Goal: Find specific page/section: Find specific page/section

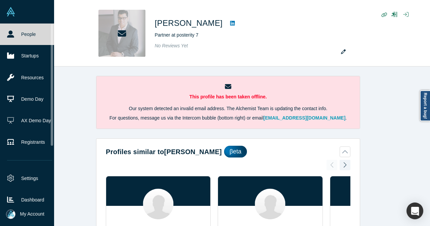
click at [20, 34] on link "People" at bounding box center [29, 35] width 59 height 22
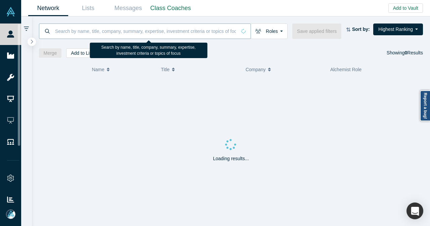
click at [88, 29] on input at bounding box center [145, 31] width 182 height 16
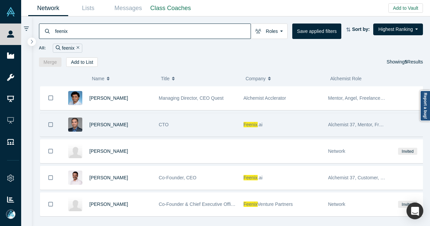
type input "feenix"
click at [201, 127] on div "CTO" at bounding box center [198, 124] width 78 height 23
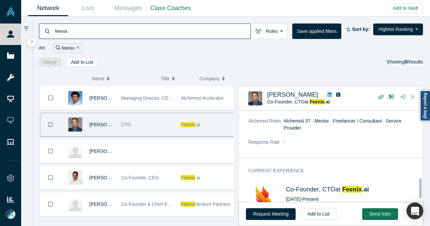
scroll to position [197, 0]
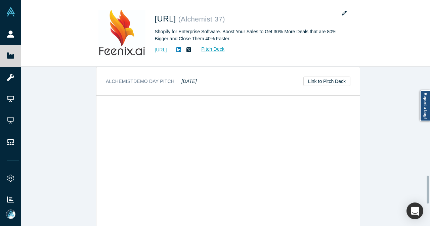
scroll to position [706, 0]
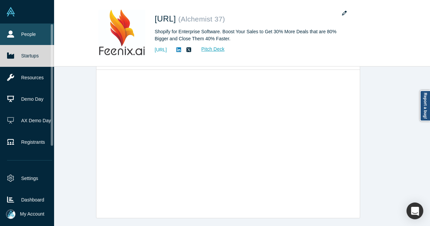
drag, startPoint x: 18, startPoint y: 33, endPoint x: 49, endPoint y: 32, distance: 31.0
click at [18, 33] on link "People" at bounding box center [29, 35] width 59 height 22
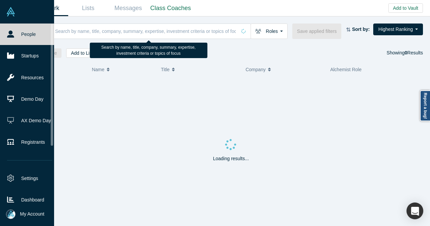
click at [158, 33] on input at bounding box center [145, 31] width 182 height 16
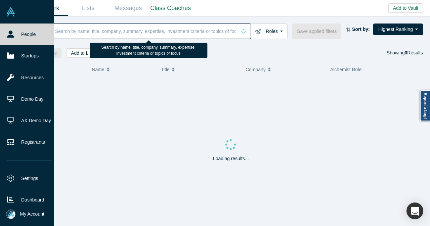
paste input "Vlasta Pokladníková."
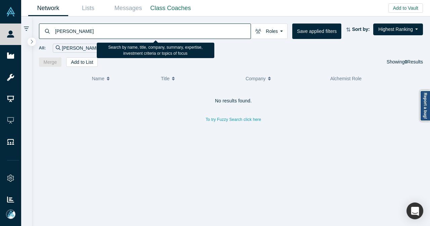
drag, startPoint x: 69, startPoint y: 29, endPoint x: 101, endPoint y: 32, distance: 32.4
click at [101, 32] on input "Vlasta Pokladníková" at bounding box center [152, 31] width 196 height 16
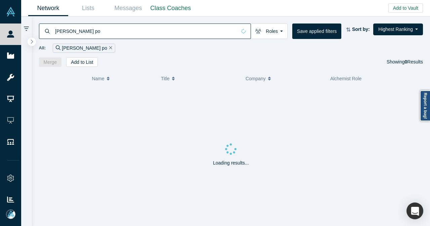
type input "Vlasta po"
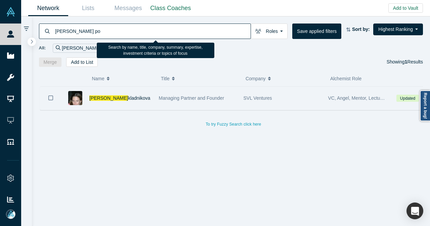
click at [146, 100] on div "Vlasta Po kladnikova" at bounding box center [120, 98] width 62 height 23
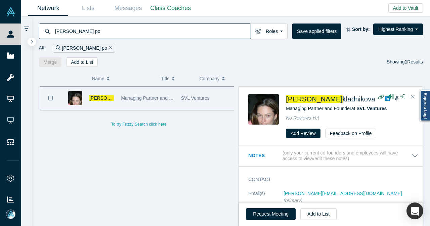
click at [385, 98] on icon at bounding box center [387, 98] width 5 height 5
